Goal: Transaction & Acquisition: Purchase product/service

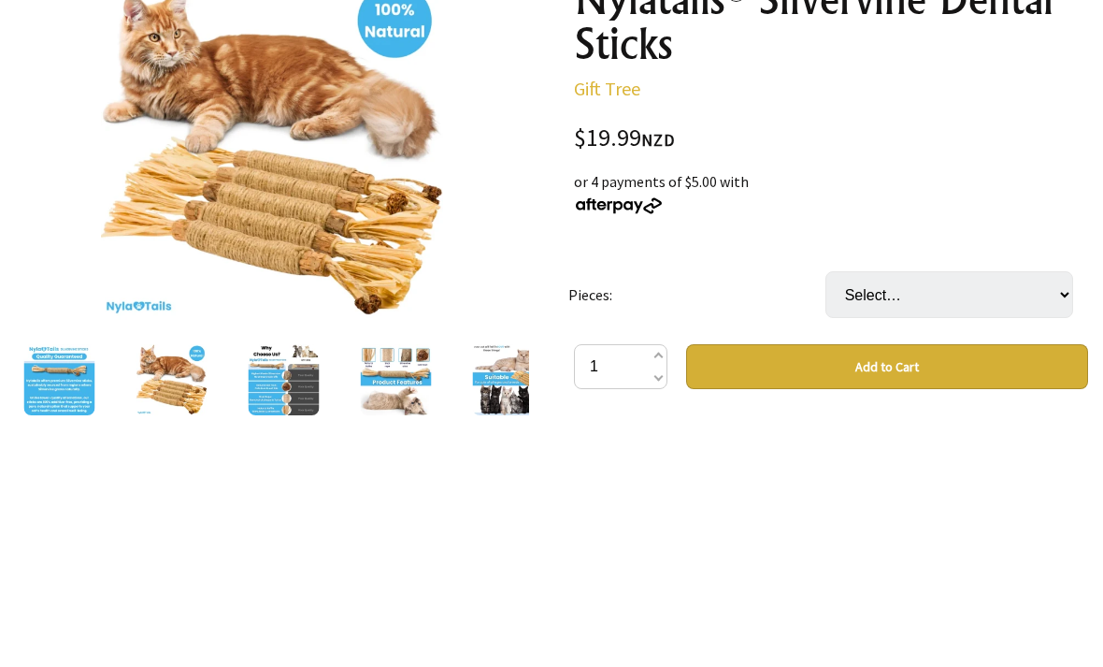
scroll to position [266, 0]
click at [384, 411] on img at bounding box center [396, 379] width 71 height 71
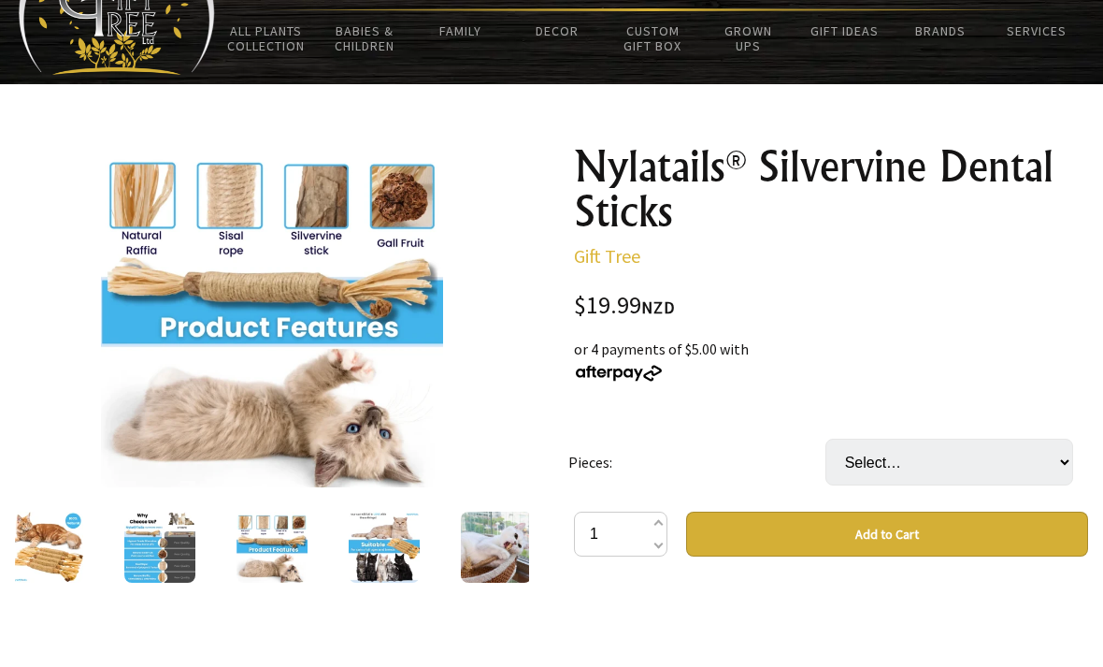
scroll to position [98, 0]
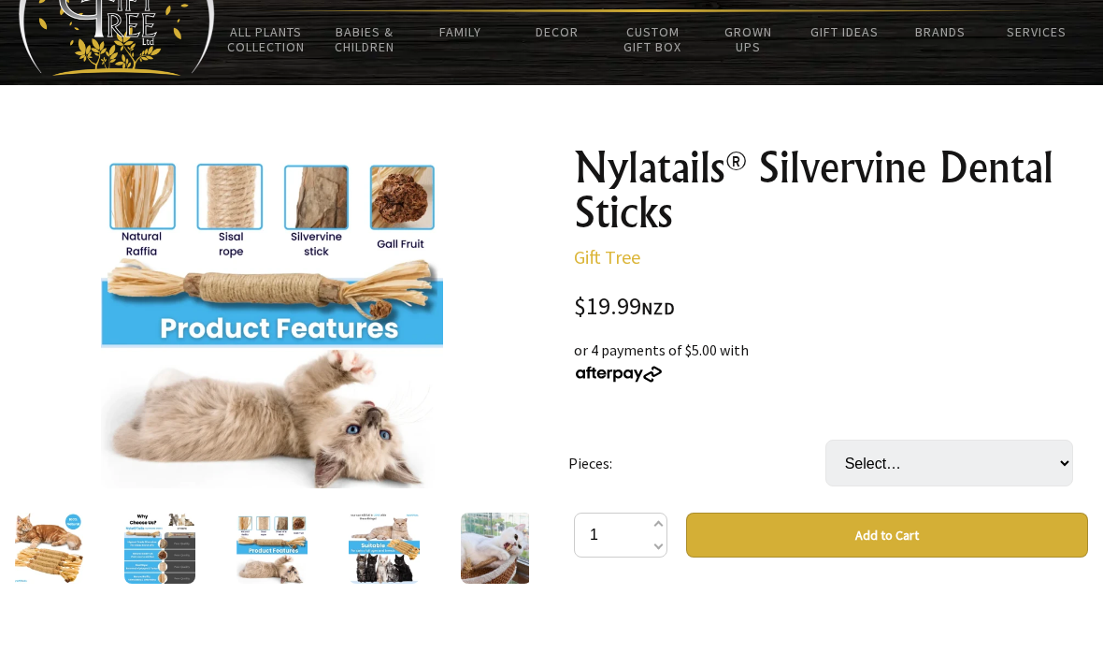
click at [129, 539] on img at bounding box center [159, 547] width 71 height 71
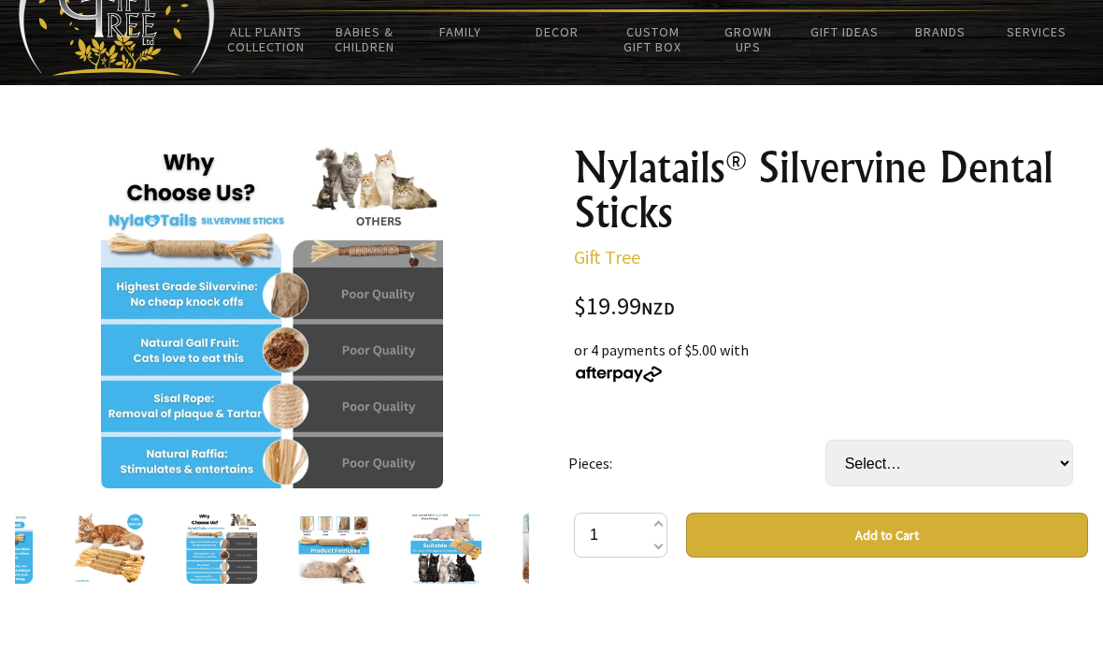
scroll to position [99, 0]
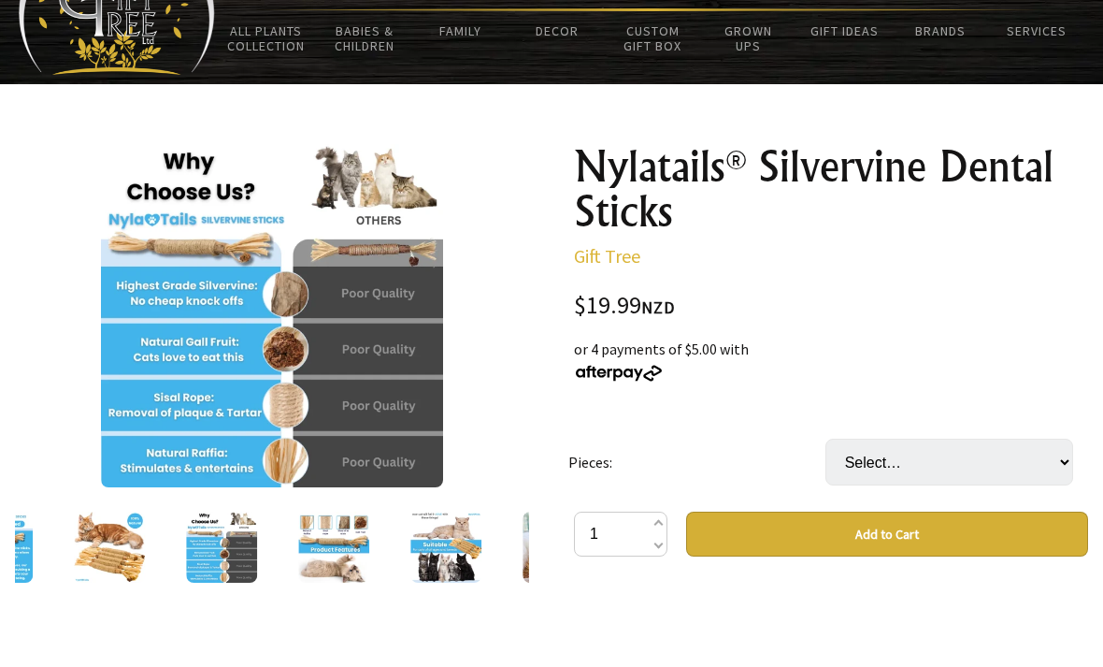
click at [99, 546] on img at bounding box center [109, 546] width 71 height 71
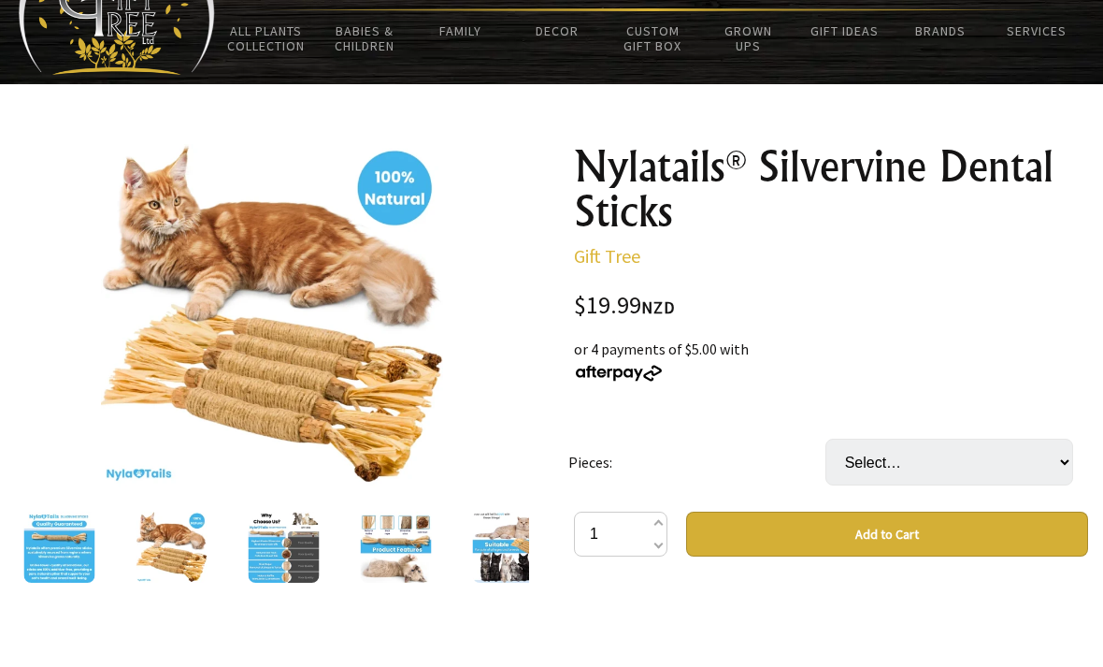
click at [52, 549] on img at bounding box center [59, 546] width 71 height 71
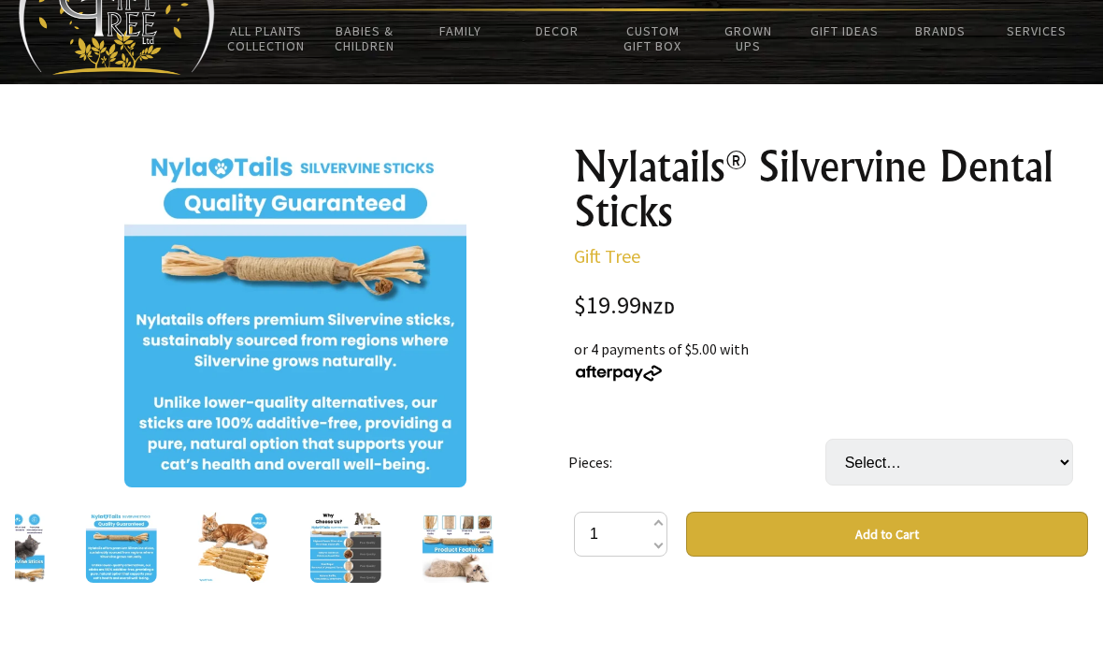
click at [40, 462] on div at bounding box center [295, 315] width 514 height 343
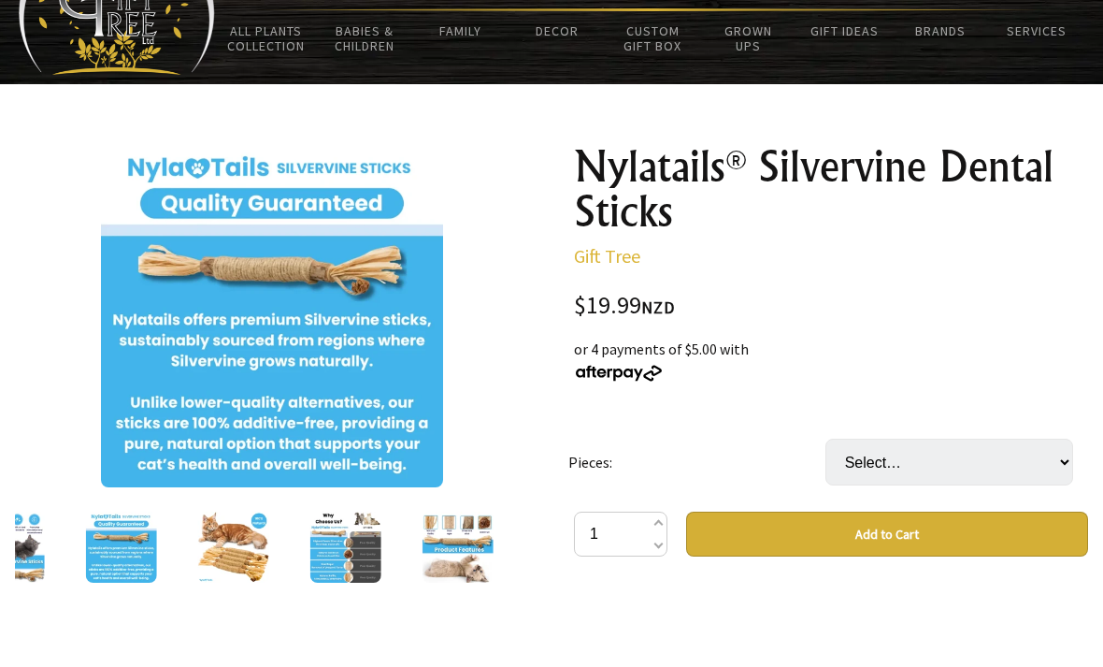
scroll to position [94, 0]
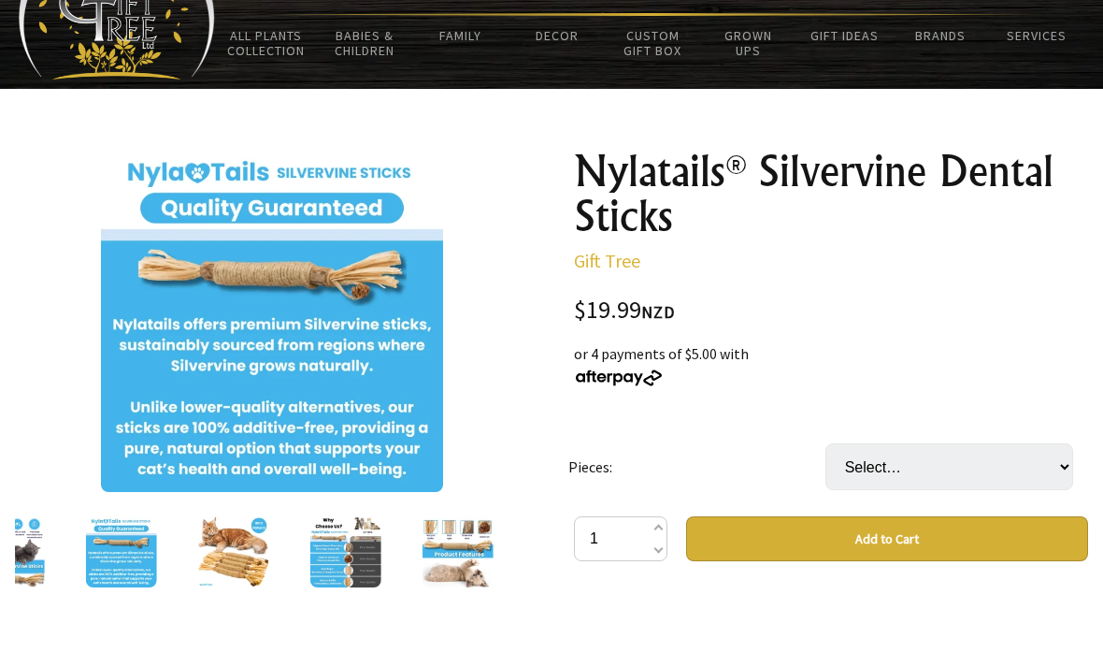
click at [26, 555] on img at bounding box center [9, 551] width 71 height 71
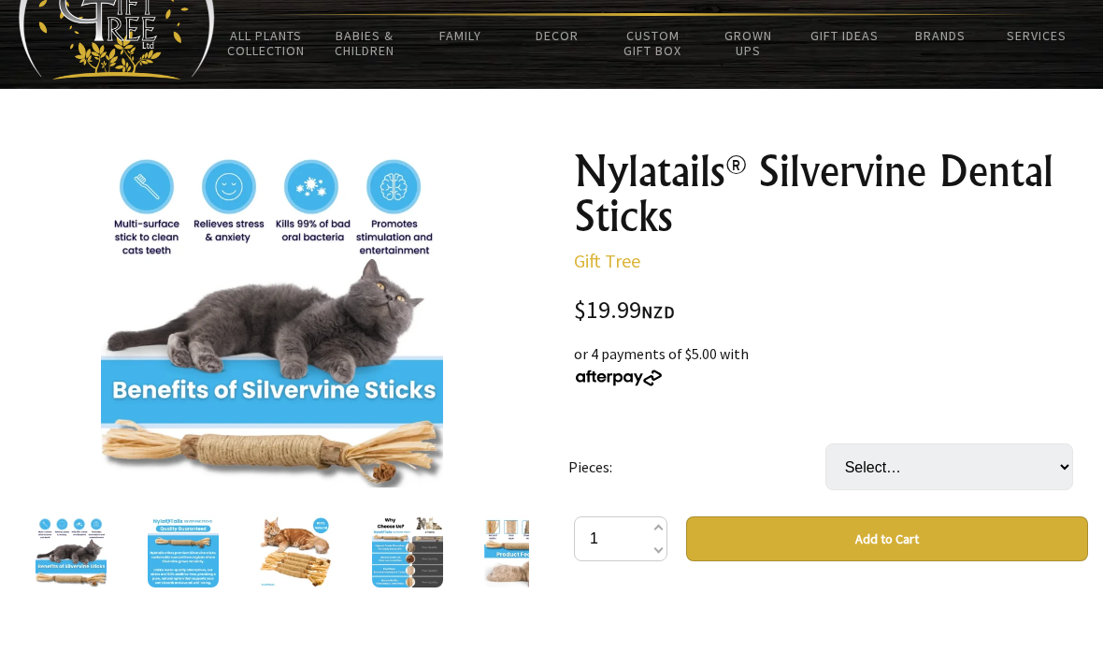
click at [177, 558] on img at bounding box center [183, 551] width 71 height 71
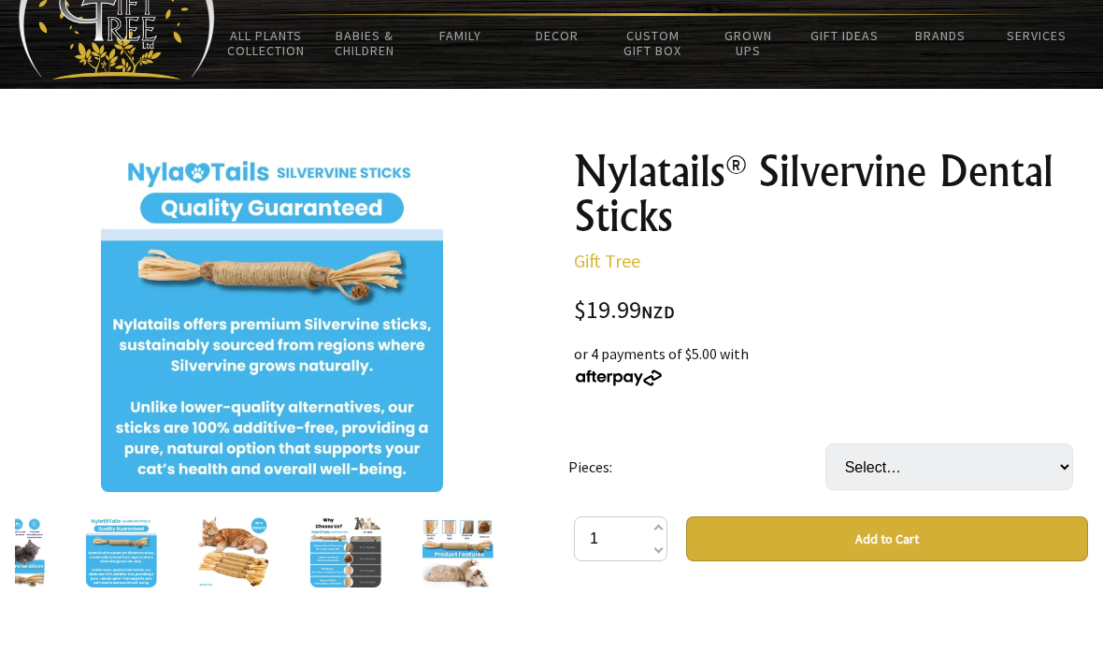
click at [29, 554] on img at bounding box center [9, 551] width 71 height 71
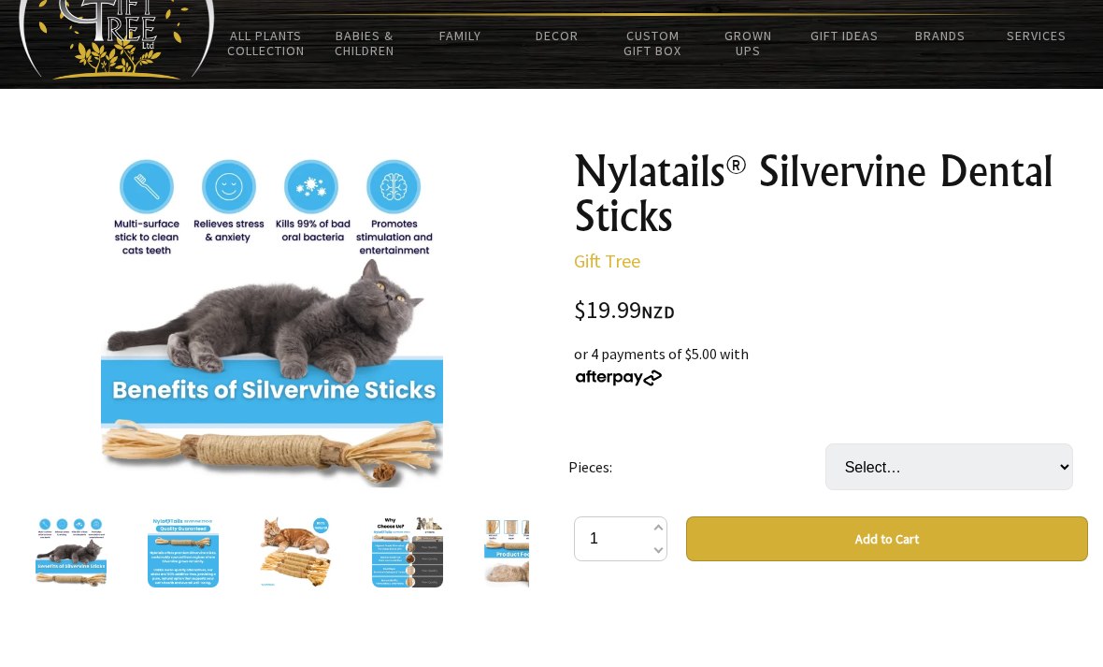
click at [36, 535] on img at bounding box center [71, 551] width 71 height 71
click at [49, 555] on img at bounding box center [71, 551] width 71 height 71
click at [90, 556] on img at bounding box center [71, 551] width 71 height 71
click at [394, 562] on img at bounding box center [407, 551] width 71 height 71
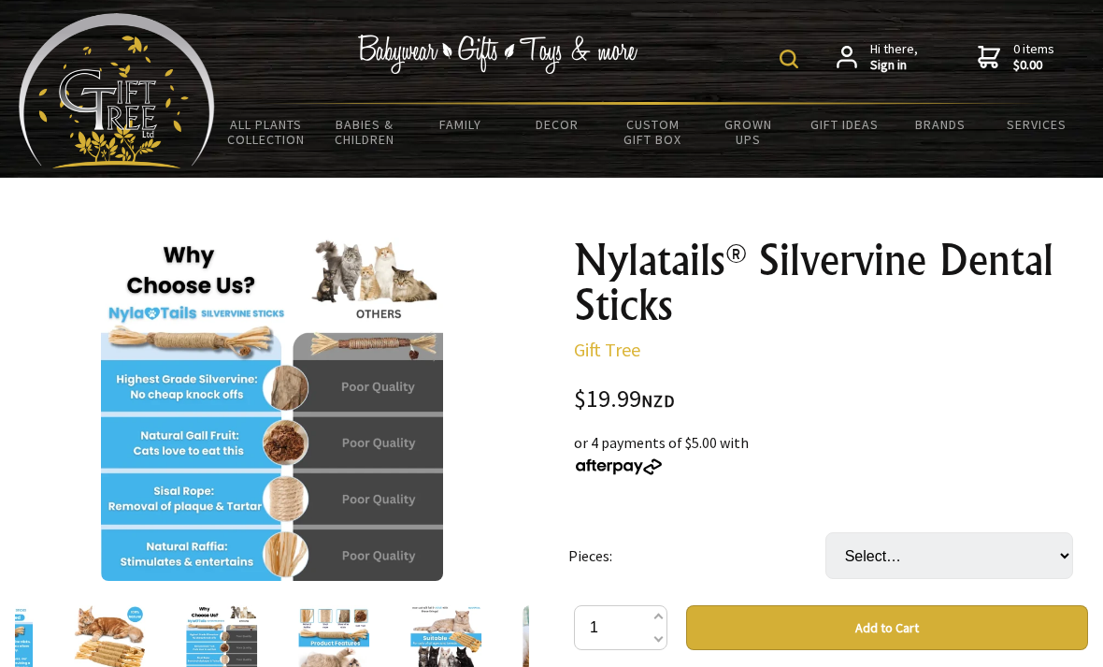
scroll to position [0, 0]
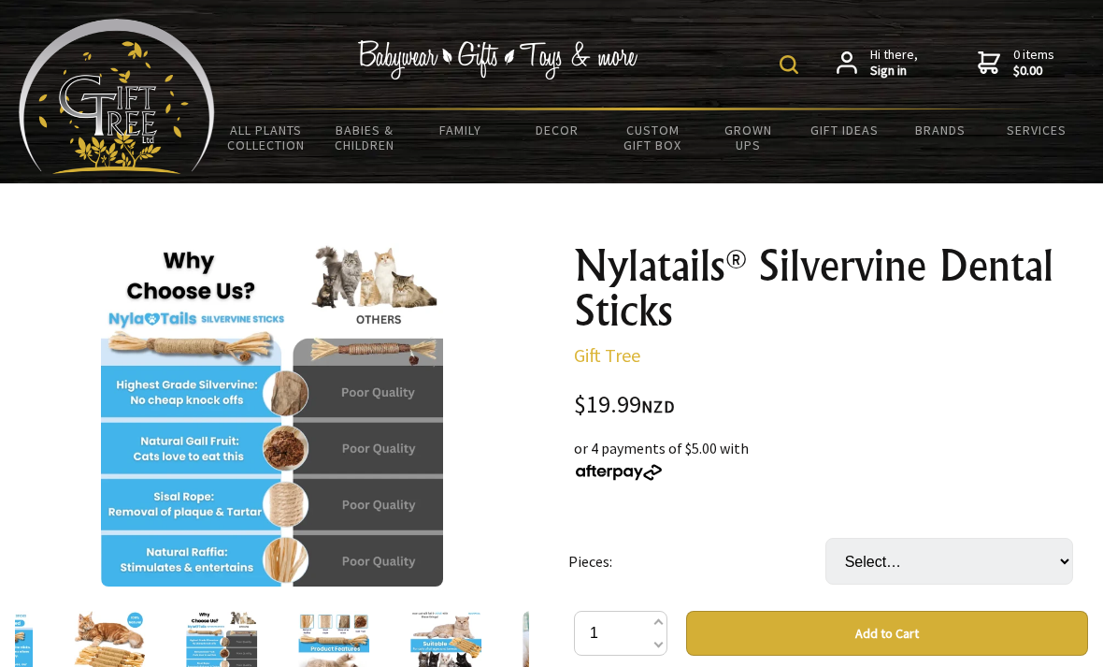
click at [1, 58] on div "Hi there, Sign in 0 items $0.00 All Plants Collection Shop by Category 4" and S…" at bounding box center [551, 91] width 1103 height 183
